Goal: Information Seeking & Learning: Learn about a topic

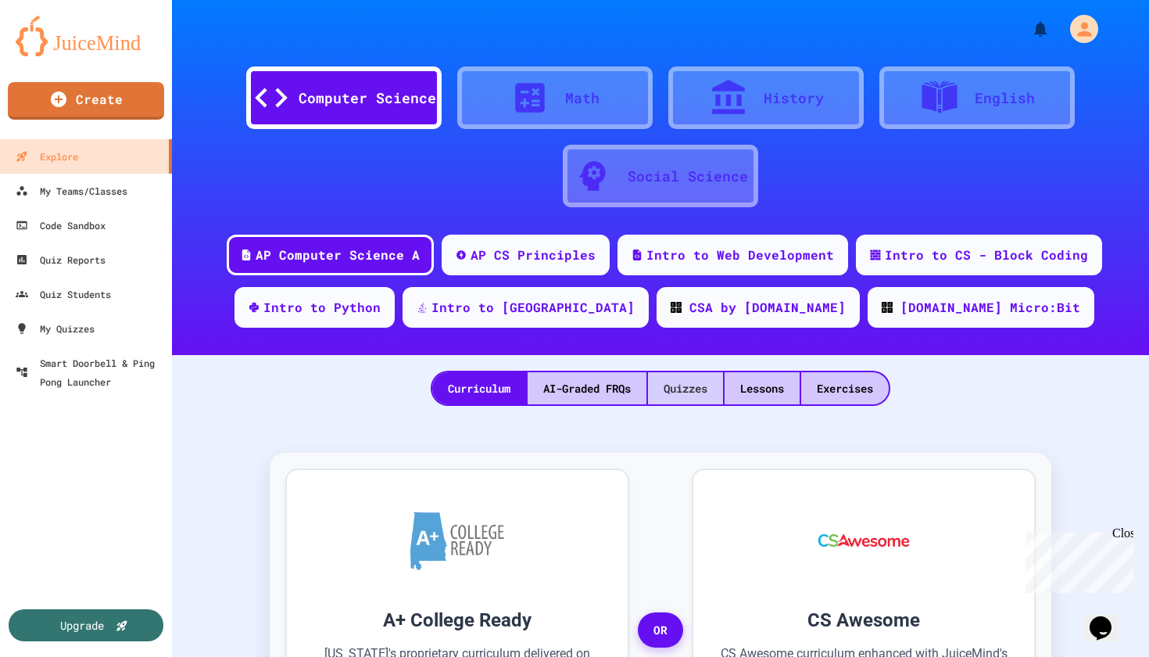
click at [683, 394] on div "Quizzes" at bounding box center [685, 388] width 75 height 32
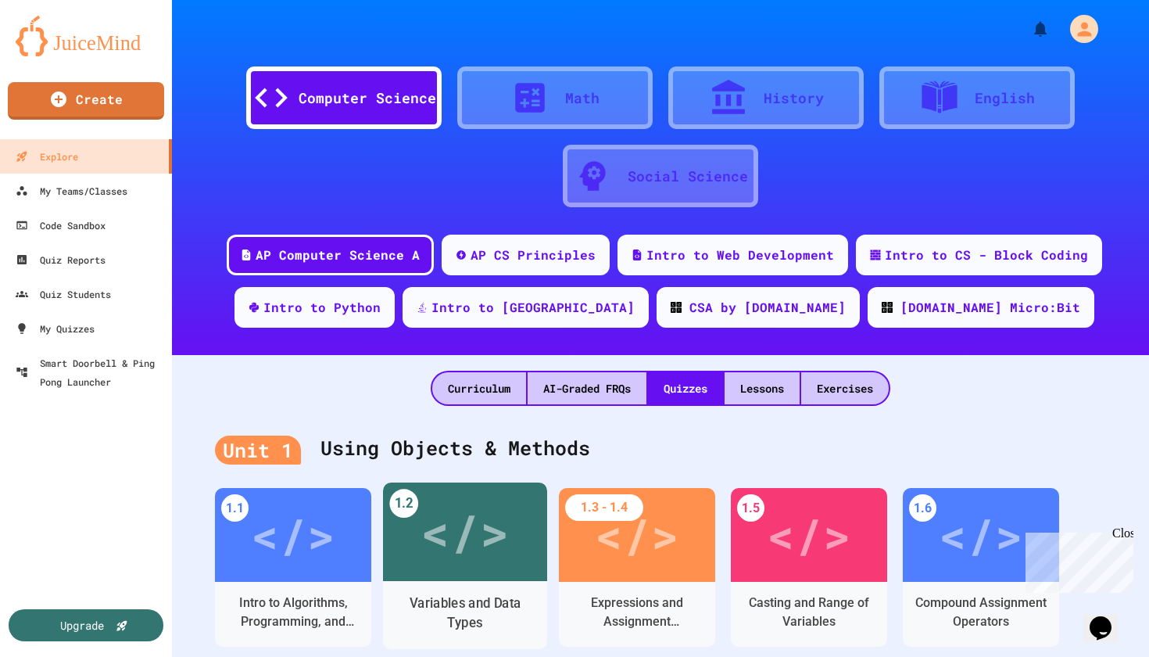
click at [501, 593] on div "Variables and Data Types" at bounding box center [465, 613] width 164 height 48
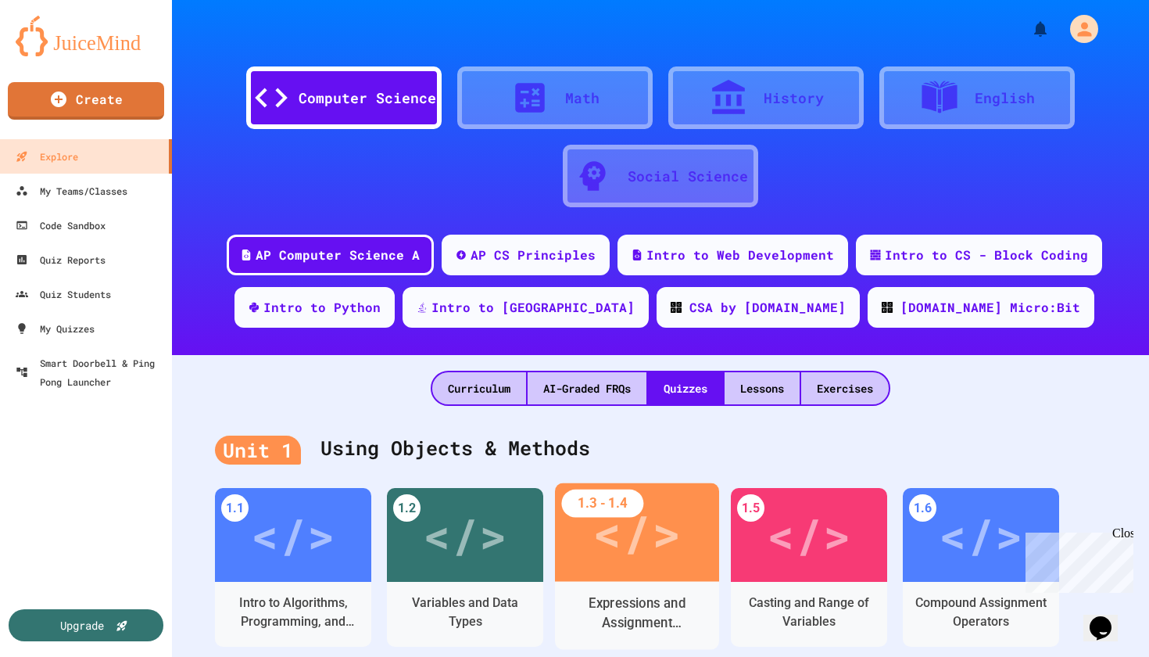
scroll to position [45, 0]
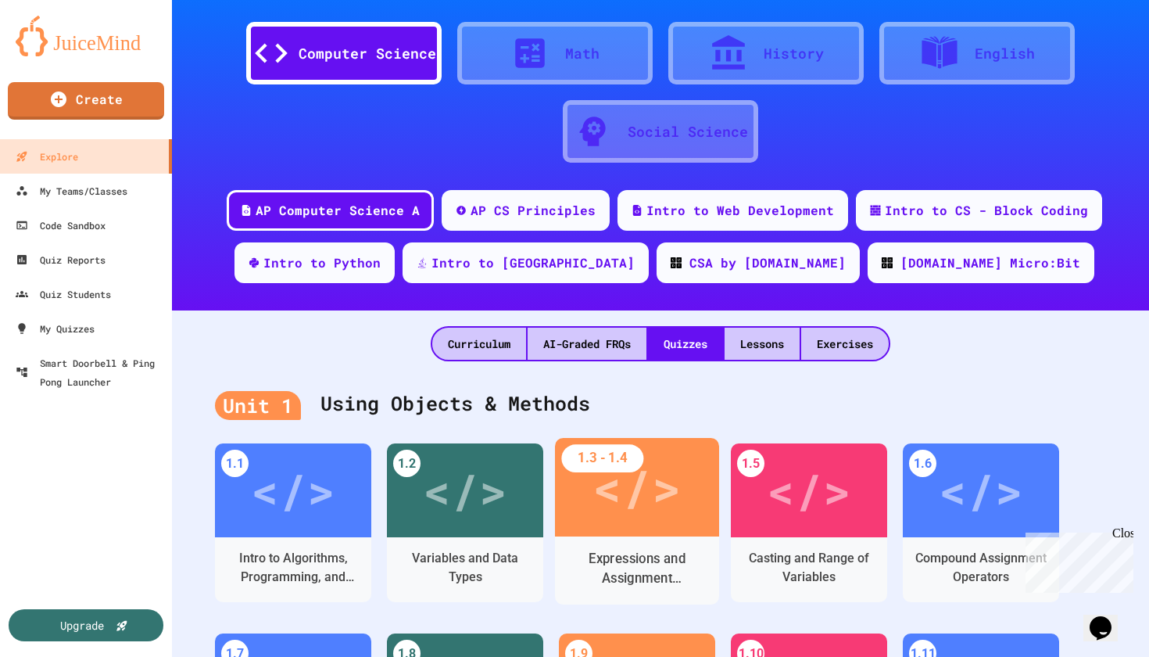
click at [644, 489] on div "</>" at bounding box center [637, 487] width 88 height 74
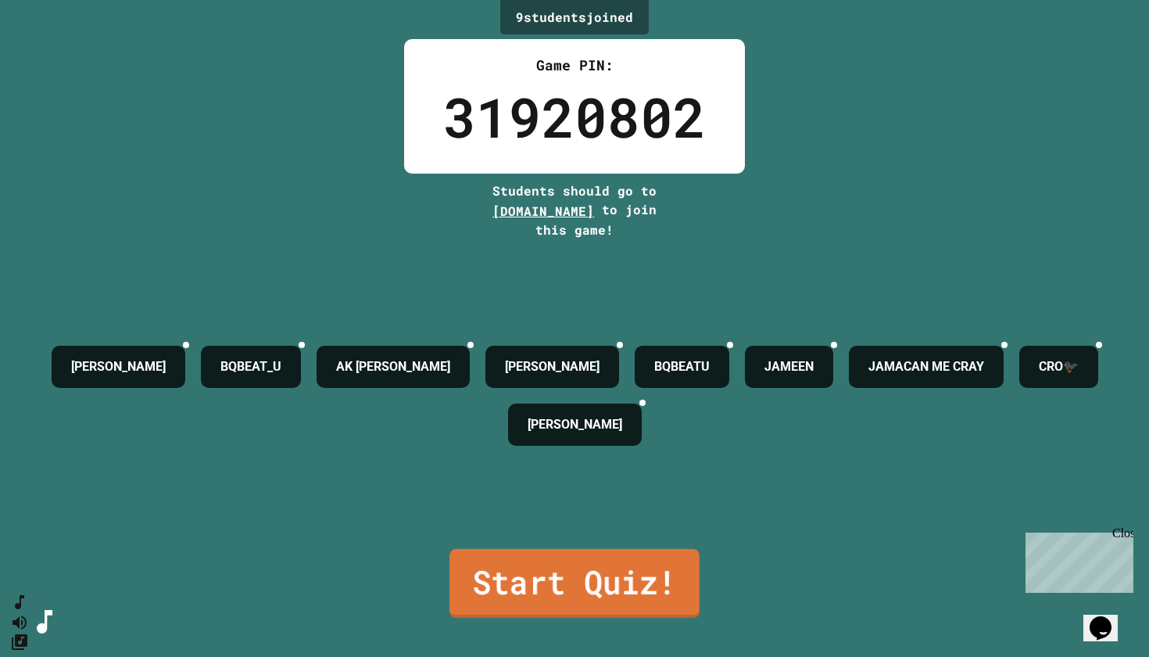
click at [548, 567] on link "Start Quiz!" at bounding box center [575, 583] width 250 height 69
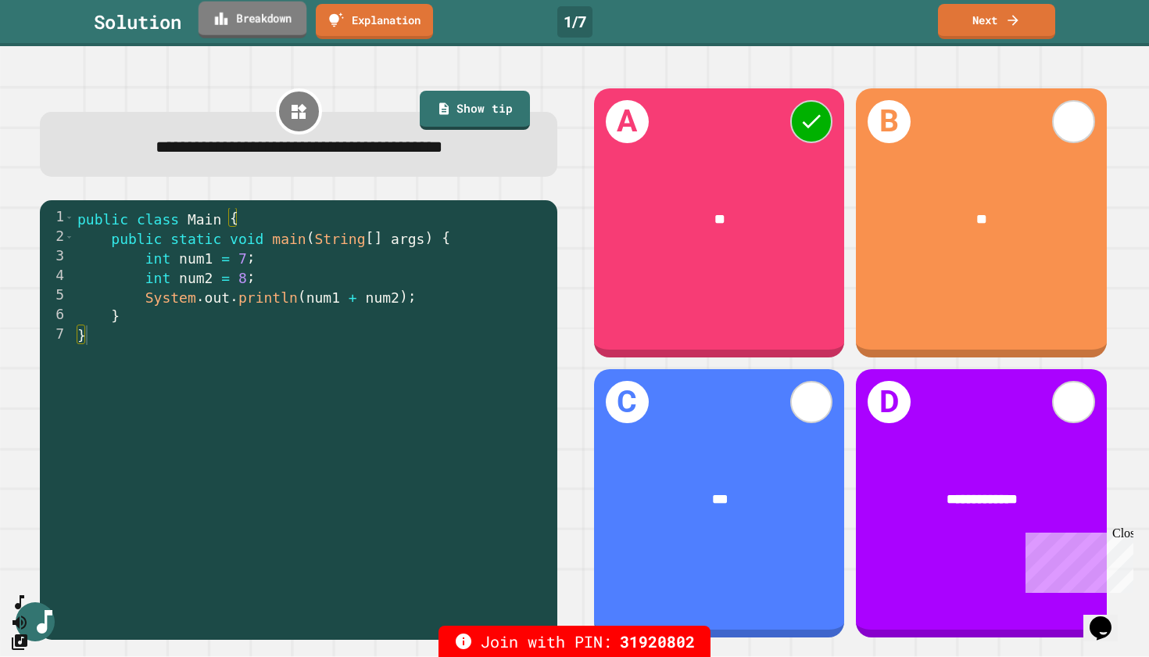
click at [284, 23] on link "Breakdown" at bounding box center [253, 20] width 108 height 37
click at [1016, 17] on icon at bounding box center [1013, 18] width 11 height 11
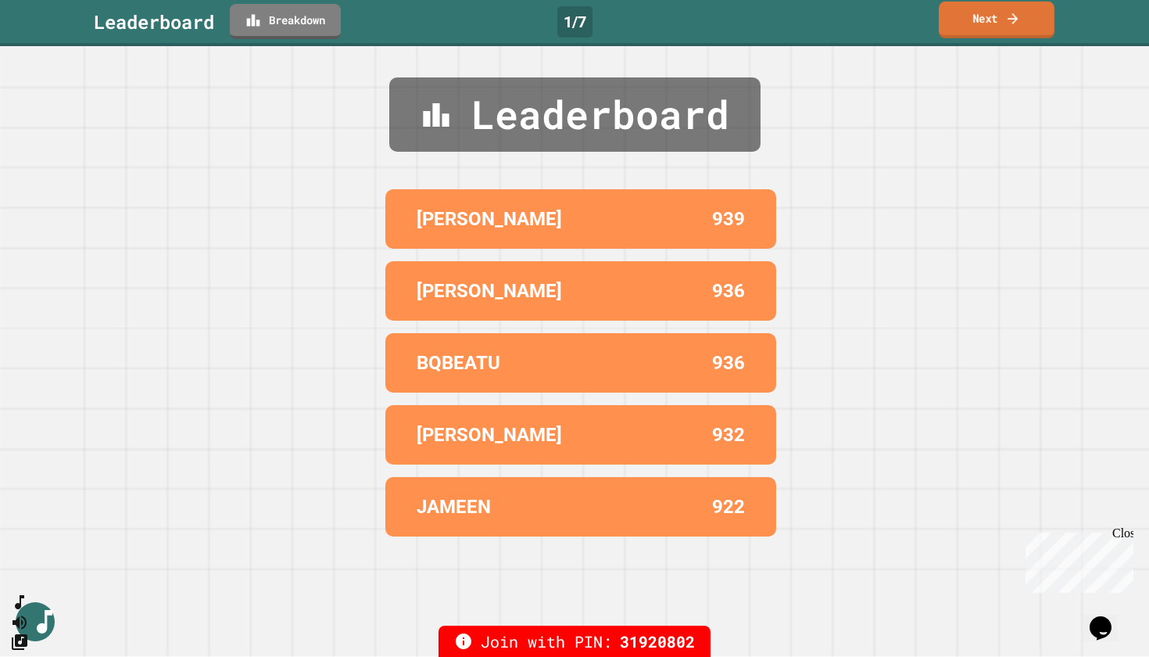
click at [1016, 17] on icon at bounding box center [1013, 18] width 10 height 11
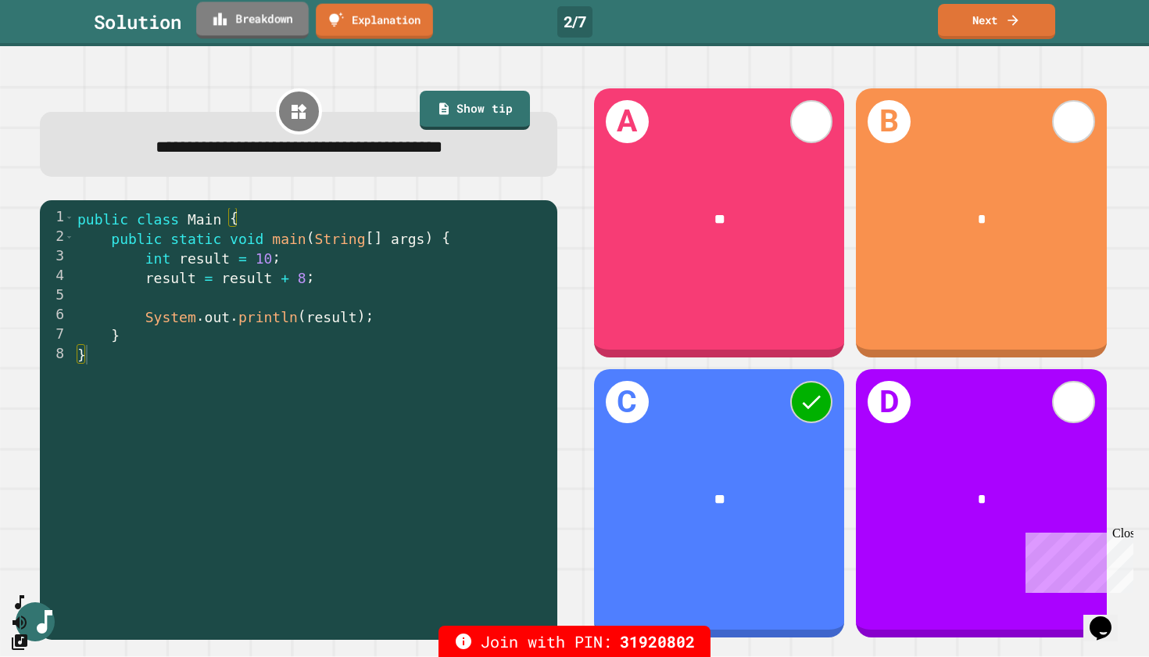
click at [269, 20] on link "Breakdown" at bounding box center [252, 20] width 113 height 37
click at [988, 15] on link "Next" at bounding box center [997, 20] width 116 height 37
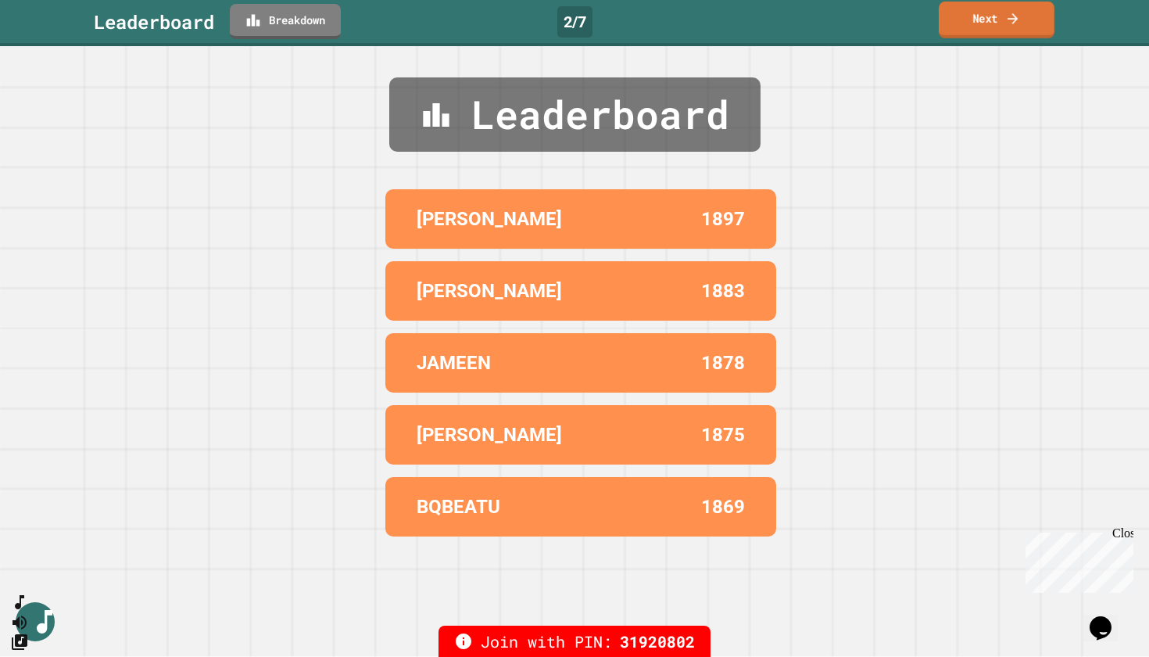
click at [988, 15] on link "Next" at bounding box center [997, 20] width 116 height 37
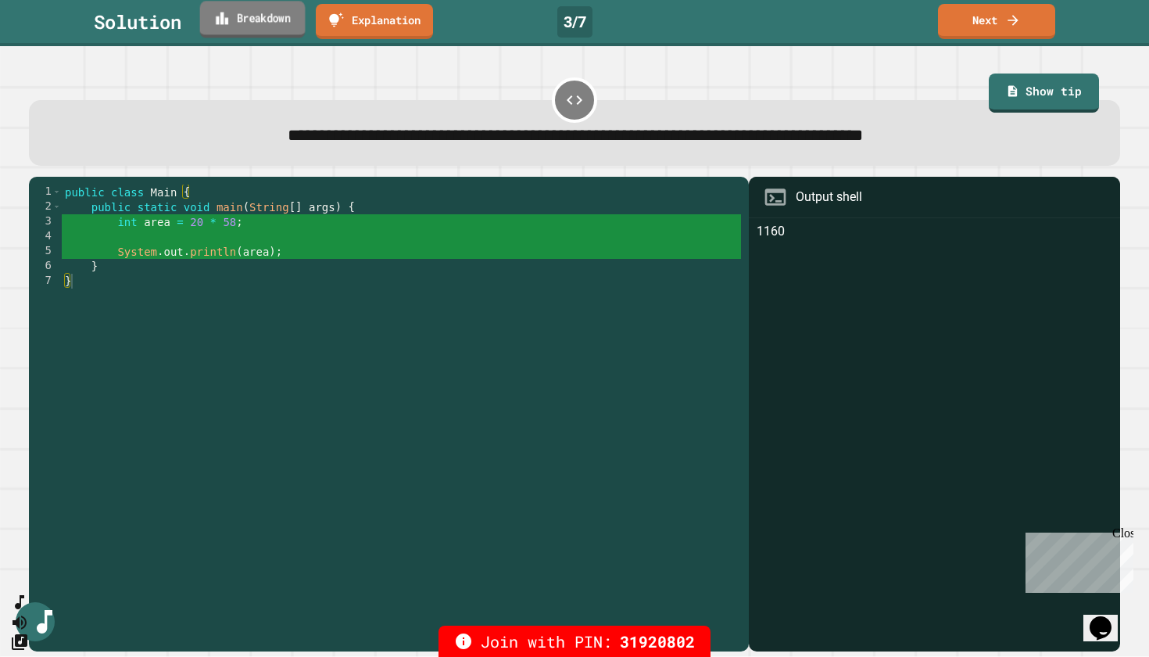
click at [278, 28] on link "Breakdown" at bounding box center [253, 19] width 106 height 37
click at [964, 27] on link "Next" at bounding box center [996, 20] width 113 height 37
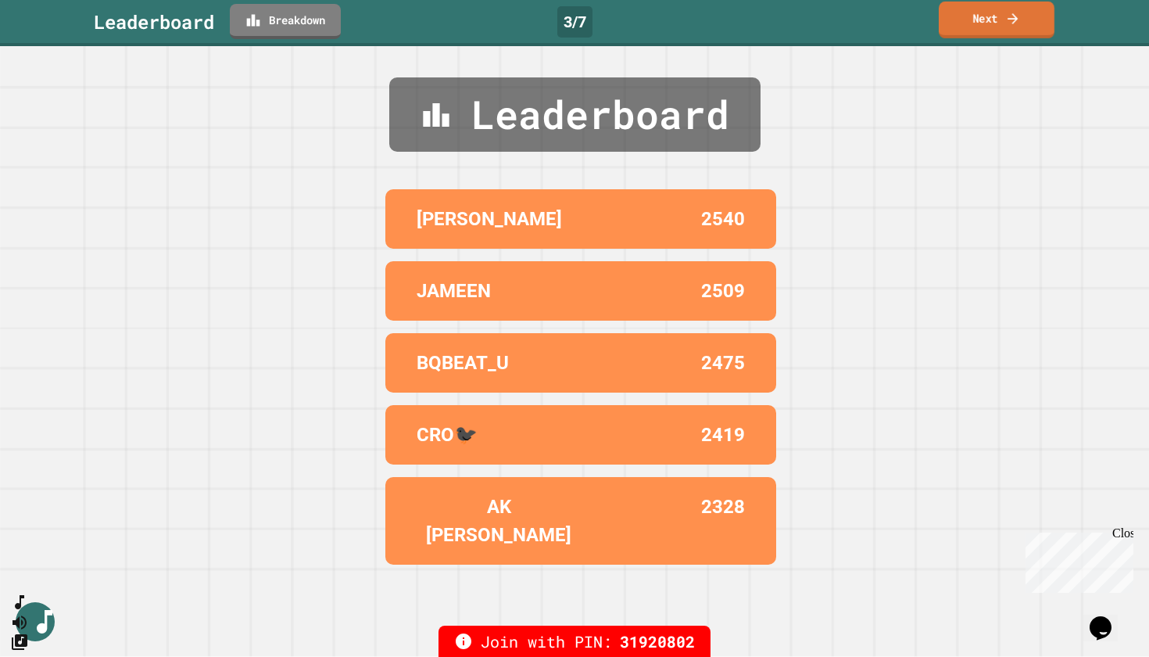
click at [964, 27] on link "Next" at bounding box center [997, 20] width 116 height 37
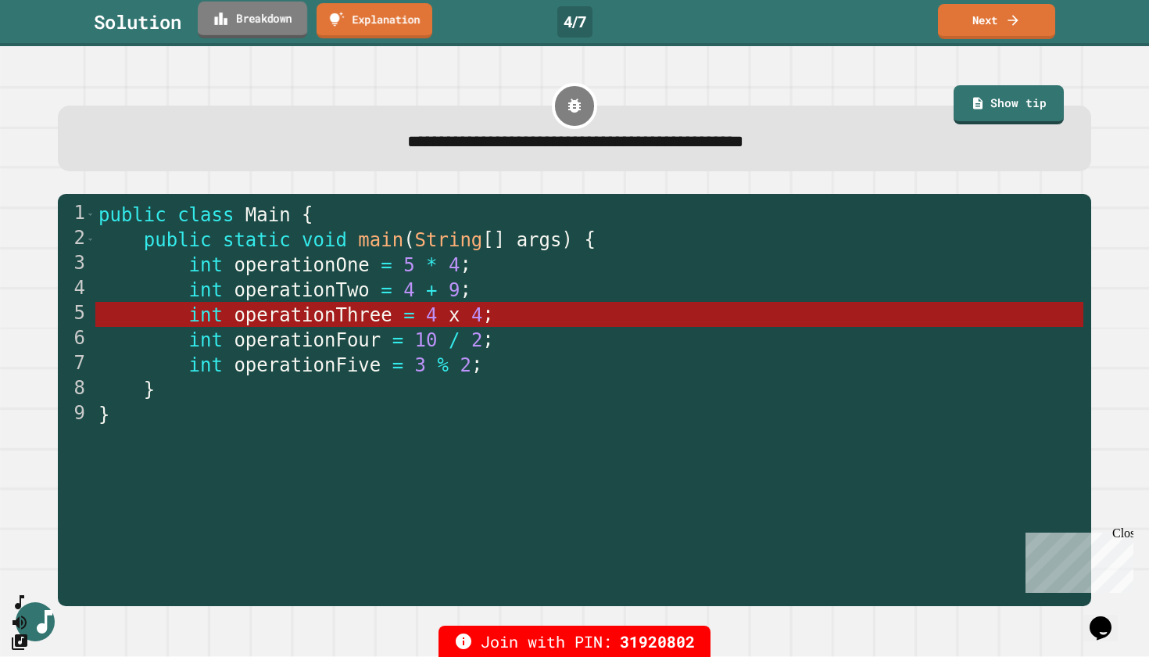
click at [283, 19] on link "Breakdown" at bounding box center [252, 20] width 109 height 37
click at [979, 22] on link "Next" at bounding box center [997, 20] width 114 height 37
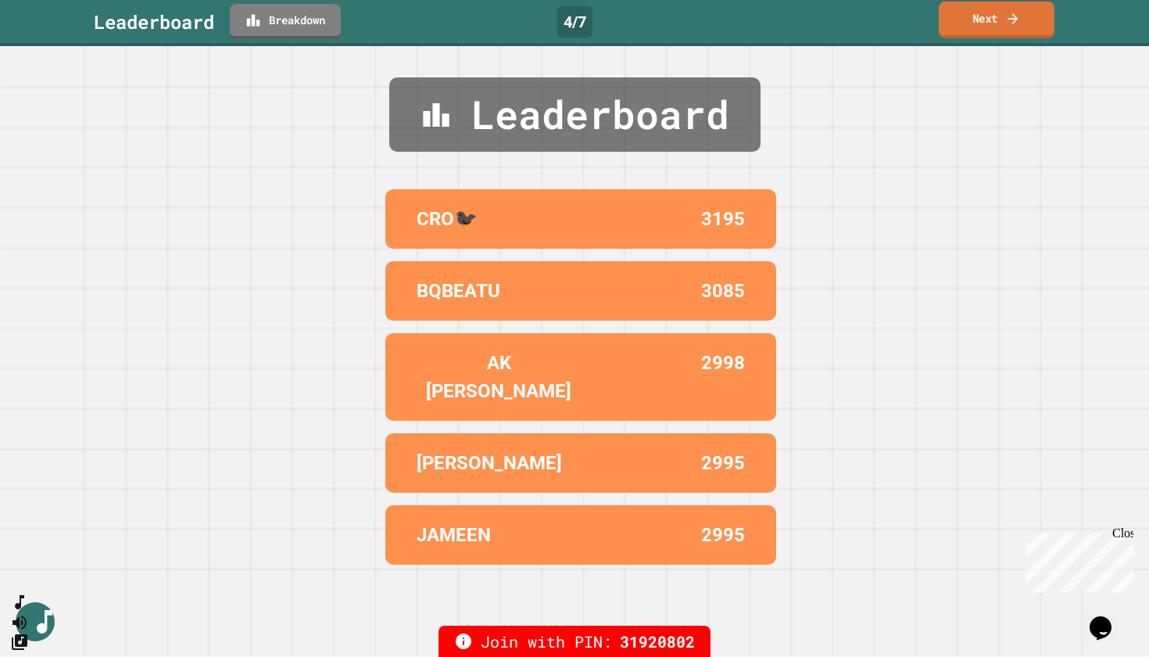
click at [981, 24] on link "Next" at bounding box center [997, 20] width 116 height 37
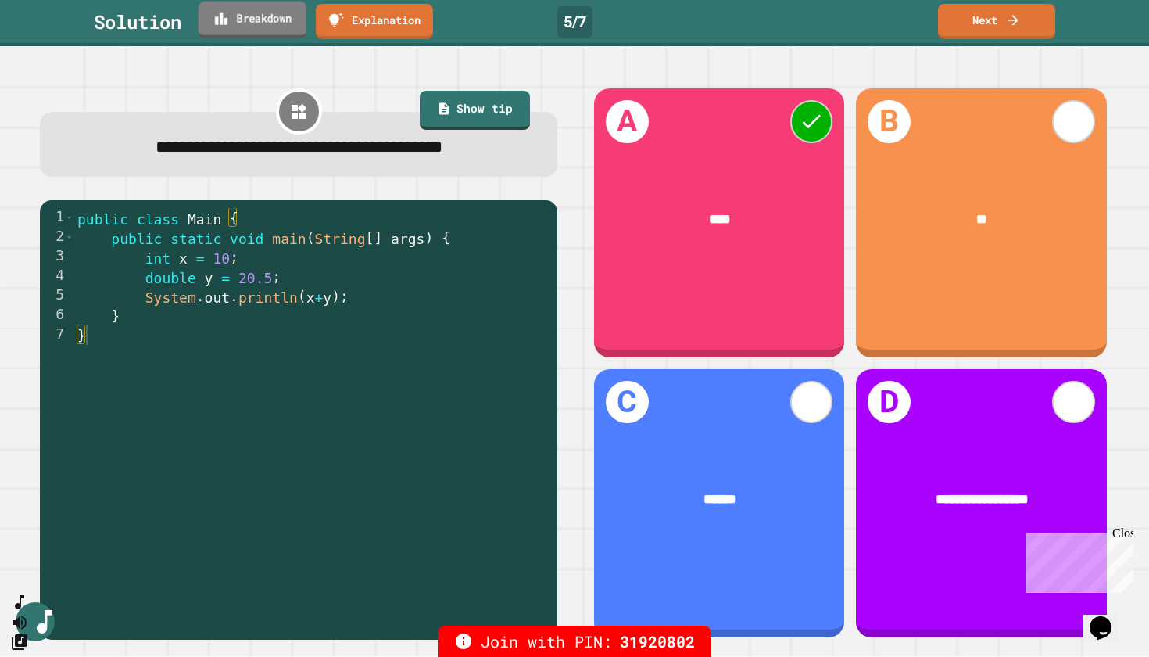
click at [256, 23] on link "Breakdown" at bounding box center [253, 20] width 108 height 37
click at [1022, 21] on link "Next" at bounding box center [997, 20] width 114 height 37
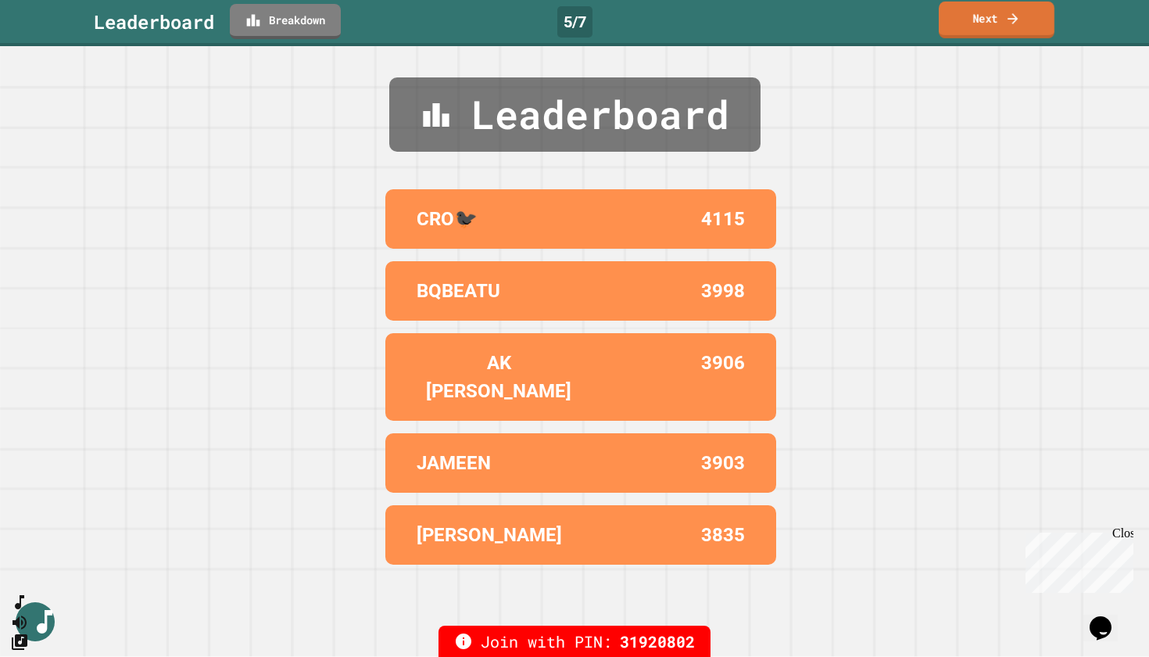
click at [1008, 23] on icon at bounding box center [1013, 18] width 16 height 16
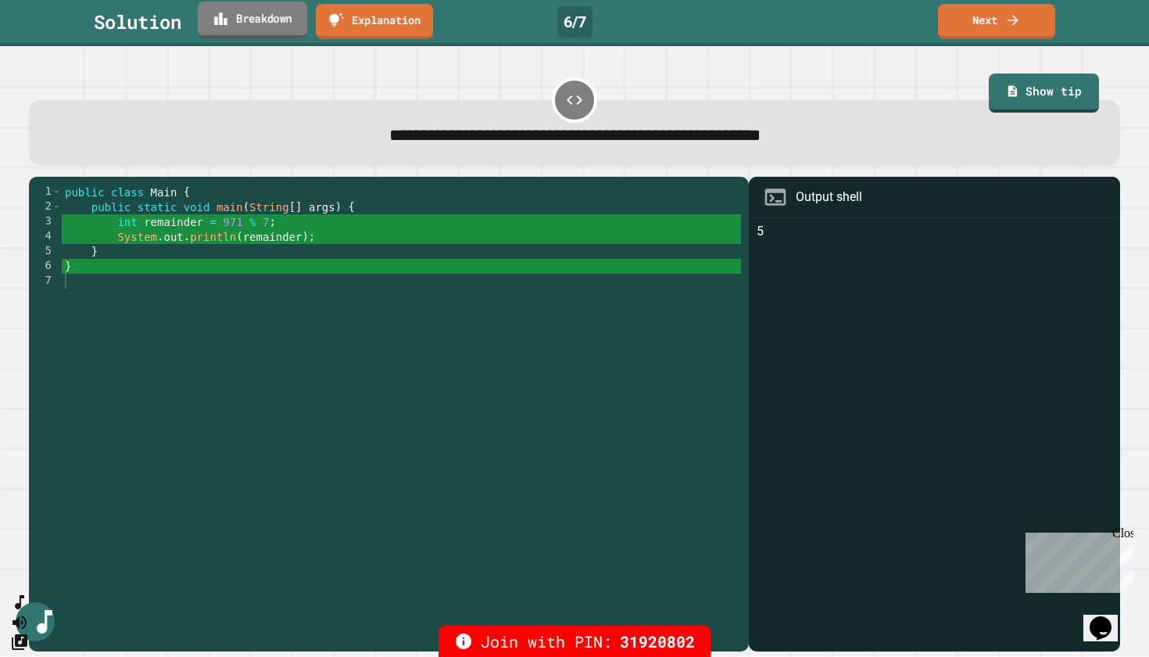
click at [274, 24] on link "Breakdown" at bounding box center [253, 20] width 110 height 37
click at [998, 21] on link "Next" at bounding box center [997, 20] width 116 height 37
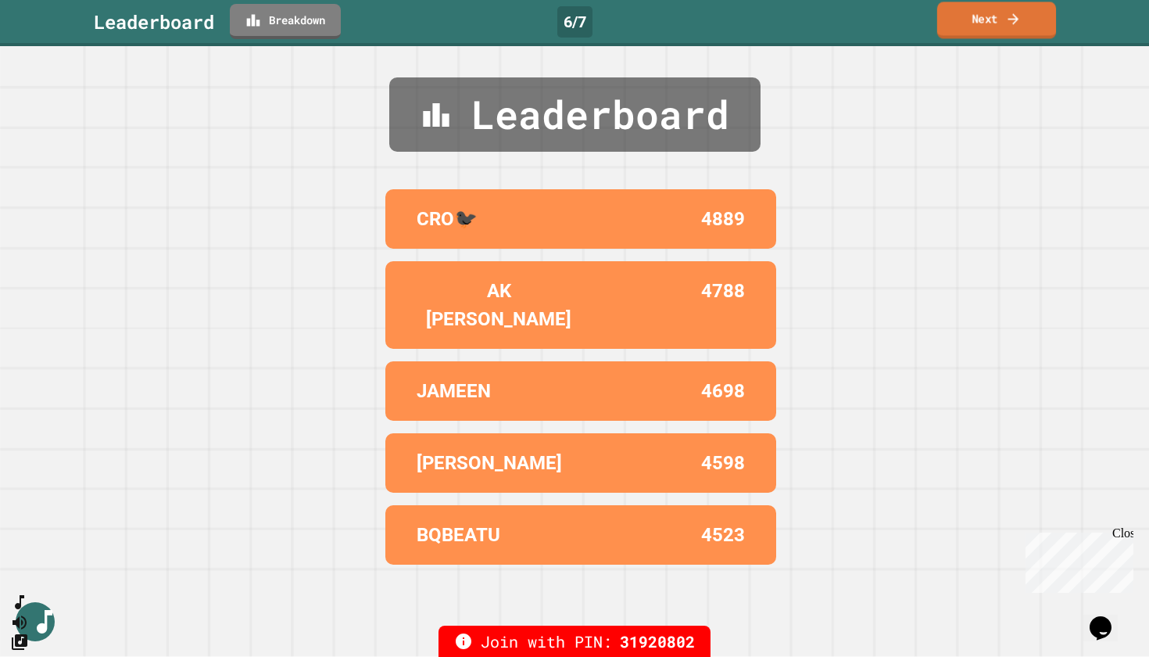
click at [1007, 19] on icon at bounding box center [1013, 18] width 16 height 16
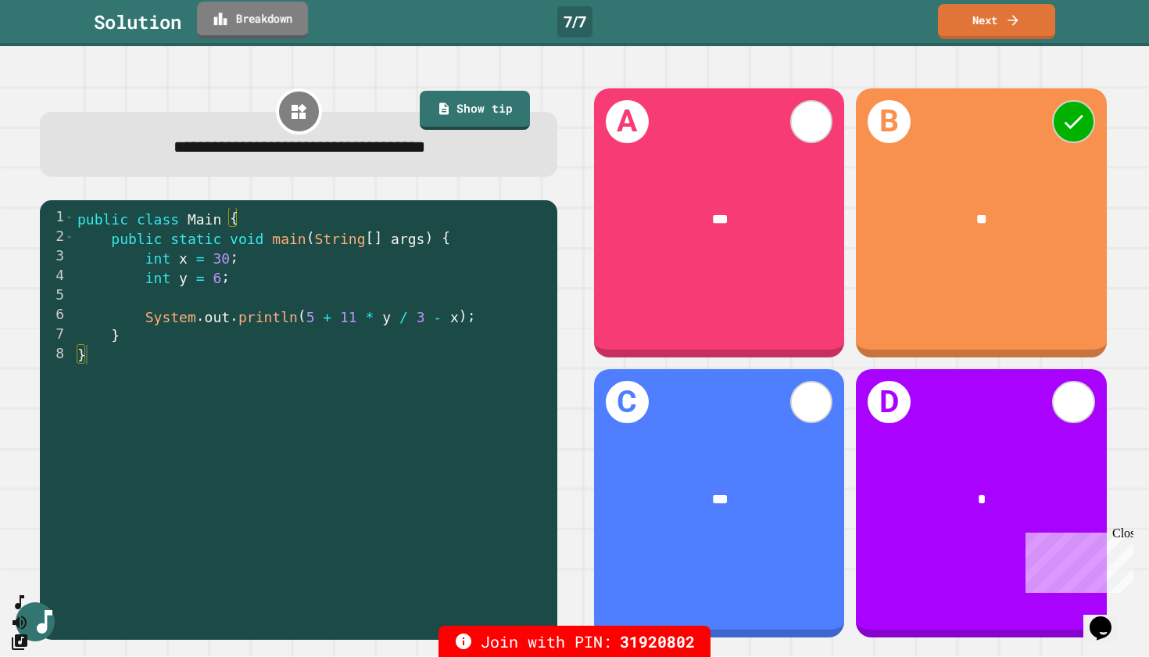
click at [235, 27] on link "Breakdown" at bounding box center [252, 20] width 111 height 37
click at [1013, 23] on icon at bounding box center [1013, 19] width 16 height 16
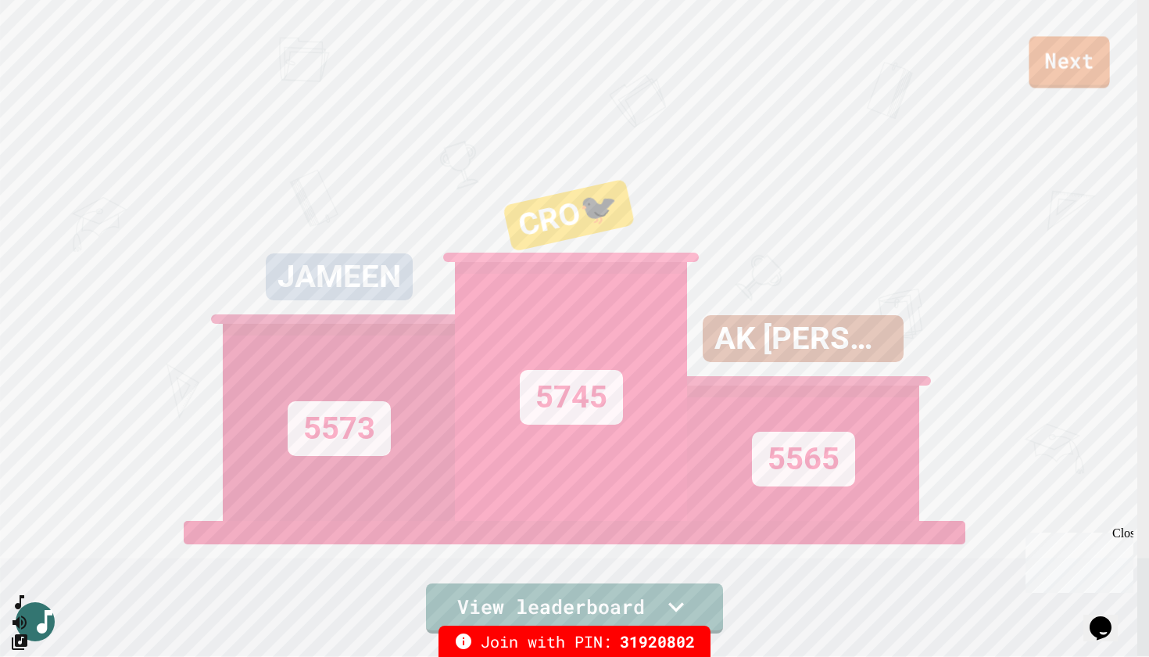
click at [1076, 72] on link "Next" at bounding box center [1069, 63] width 81 height 52
